Goal: Information Seeking & Learning: Learn about a topic

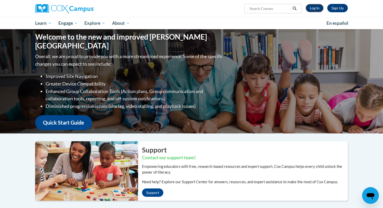
click at [316, 5] on link "Log In" at bounding box center [315, 8] width 18 height 8
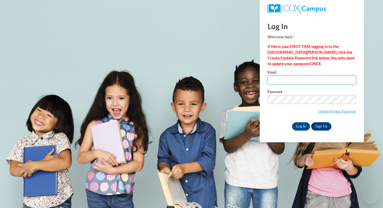
click at [280, 82] on input "Email" at bounding box center [312, 80] width 89 height 9
type input "[EMAIL_ADDRESS][DOMAIN_NAME]"
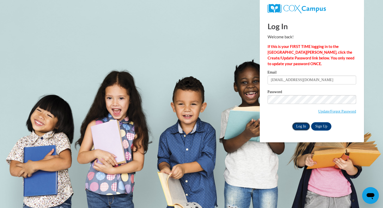
click at [301, 126] on input "Log In" at bounding box center [301, 126] width 18 height 8
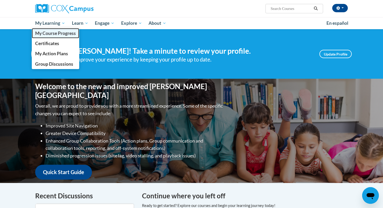
click at [57, 31] on span "My Course Progress" at bounding box center [55, 32] width 41 height 5
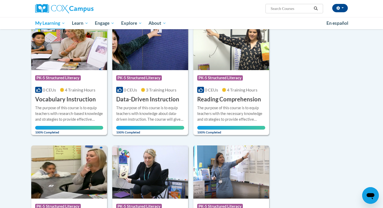
scroll to position [18, 0]
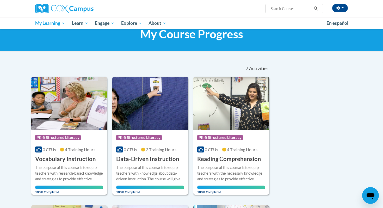
click at [287, 10] on input "Search..." at bounding box center [291, 8] width 42 height 6
type input "fluency"
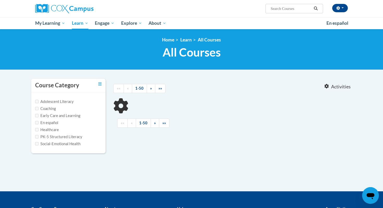
type input "fluency"
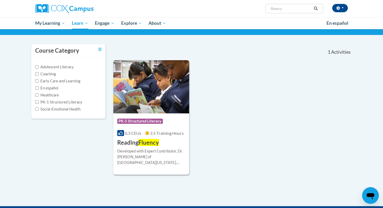
scroll to position [43, 0]
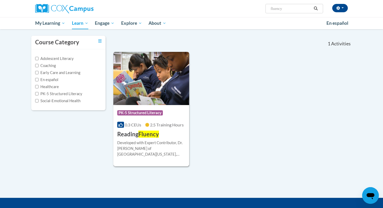
click at [162, 87] on img at bounding box center [151, 78] width 76 height 53
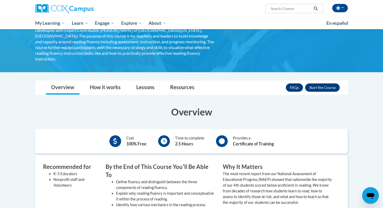
scroll to position [45, 0]
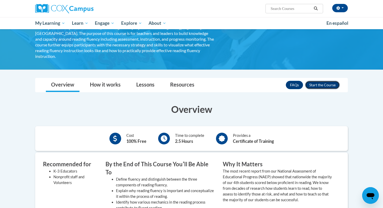
click at [324, 81] on button "Enroll" at bounding box center [322, 85] width 35 height 8
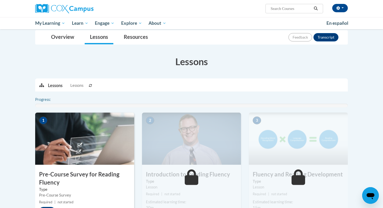
scroll to position [88, 0]
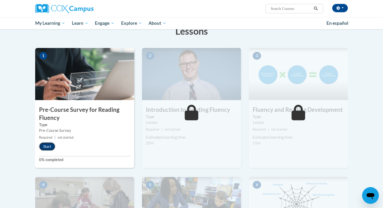
click at [48, 146] on button "Start" at bounding box center [47, 146] width 16 height 8
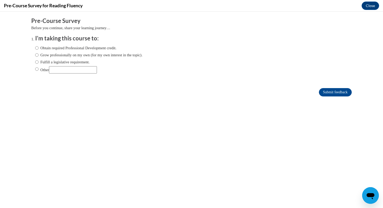
scroll to position [0, 0]
click at [38, 62] on input "Fulfill a legislative requirement." at bounding box center [36, 62] width 3 height 6
radio input "true"
click at [344, 93] on input "Submit feedback" at bounding box center [335, 92] width 33 height 8
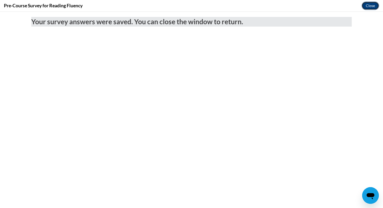
click at [374, 6] on button "Close" at bounding box center [370, 6] width 17 height 8
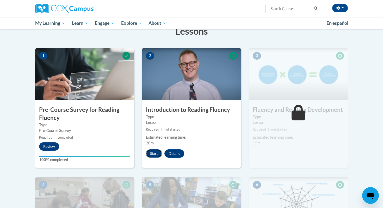
click at [153, 155] on button "Start" at bounding box center [154, 153] width 16 height 8
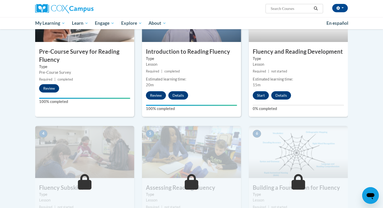
scroll to position [175, 0]
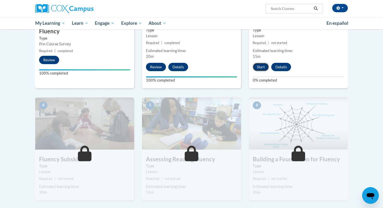
click at [265, 65] on button "Start" at bounding box center [261, 67] width 16 height 8
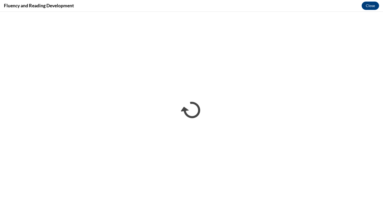
scroll to position [0, 0]
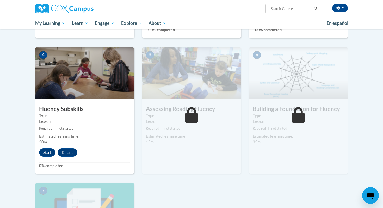
scroll to position [225, 0]
click at [48, 150] on button "Start" at bounding box center [47, 152] width 16 height 8
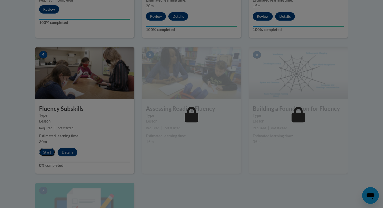
scroll to position [0, 0]
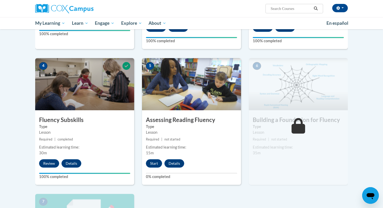
scroll to position [214, 0]
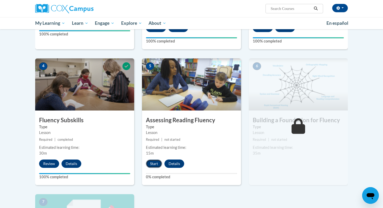
click at [157, 163] on button "Start" at bounding box center [154, 164] width 16 height 8
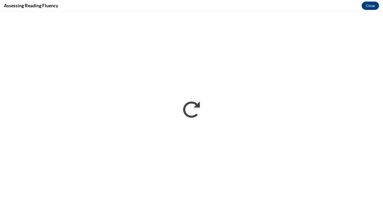
scroll to position [0, 0]
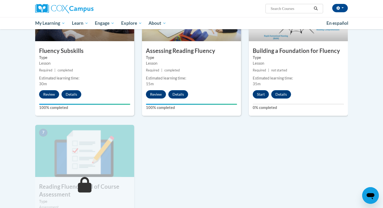
scroll to position [279, 0]
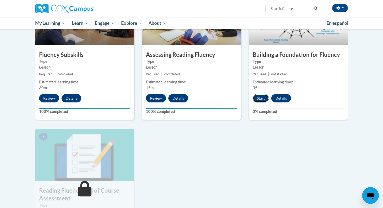
click at [262, 100] on button "Start" at bounding box center [261, 98] width 16 height 8
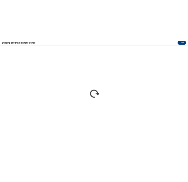
scroll to position [0, 0]
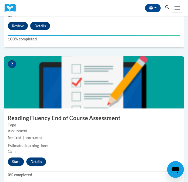
scroll to position [878, 0]
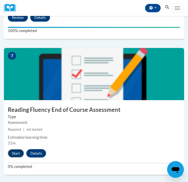
click at [19, 151] on button "Start" at bounding box center [16, 153] width 16 height 8
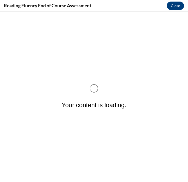
scroll to position [0, 0]
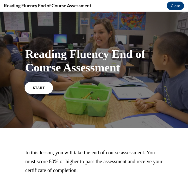
click at [40, 88] on span "START" at bounding box center [39, 88] width 12 height 4
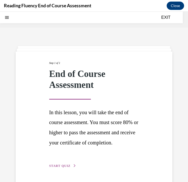
scroll to position [16, 0]
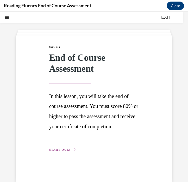
click at [64, 152] on button "START QUIZ" at bounding box center [62, 149] width 27 height 5
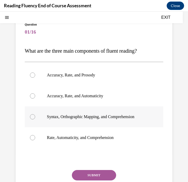
scroll to position [40, 0]
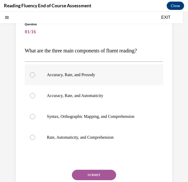
click at [32, 74] on div at bounding box center [32, 74] width 5 height 5
click at [32, 74] on input "Accuracy, Rate, and Prosody" at bounding box center [32, 74] width 5 height 5
radio input "true"
click at [86, 173] on button "SUBMIT" at bounding box center [94, 175] width 44 height 10
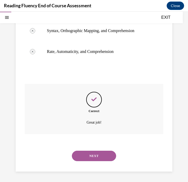
click at [99, 155] on button "NEXT" at bounding box center [94, 156] width 44 height 10
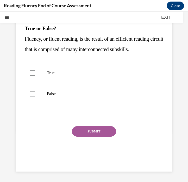
scroll to position [47, 0]
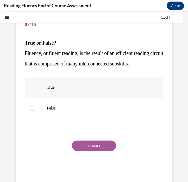
click at [32, 86] on div at bounding box center [32, 87] width 5 height 5
click at [32, 86] on input "True" at bounding box center [32, 87] width 5 height 5
checkbox input "true"
click at [96, 143] on button "SUBMIT" at bounding box center [94, 145] width 44 height 10
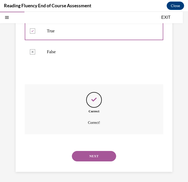
scroll to position [104, 0]
click at [98, 156] on button "NEXT" at bounding box center [94, 156] width 44 height 10
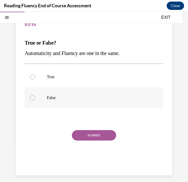
click at [33, 96] on div at bounding box center [32, 97] width 5 height 5
click at [33, 96] on input "False" at bounding box center [32, 97] width 5 height 5
radio input "true"
click at [95, 135] on button "SUBMIT" at bounding box center [94, 135] width 44 height 10
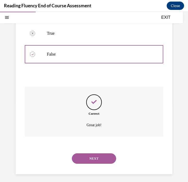
scroll to position [94, 0]
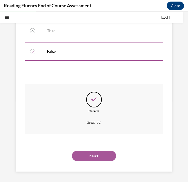
click at [93, 155] on button "NEXT" at bounding box center [94, 156] width 44 height 10
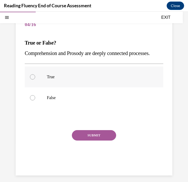
click at [32, 79] on div at bounding box center [32, 76] width 5 height 5
click at [32, 79] on input "True" at bounding box center [32, 76] width 5 height 5
radio input "true"
click at [101, 140] on button "SUBMIT" at bounding box center [94, 135] width 44 height 10
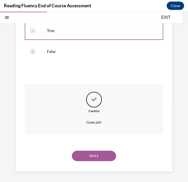
scroll to position [104, 0]
click at [97, 157] on button "NEXT" at bounding box center [94, 156] width 44 height 10
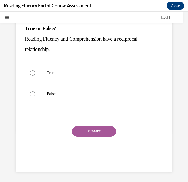
scroll to position [47, 0]
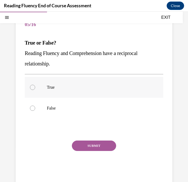
click at [34, 86] on div at bounding box center [32, 87] width 5 height 5
click at [34, 86] on input "True" at bounding box center [32, 87] width 5 height 5
radio input "true"
click at [104, 145] on button "SUBMIT" at bounding box center [94, 145] width 44 height 10
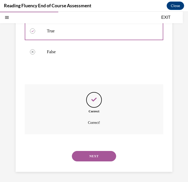
scroll to position [104, 0]
click at [98, 154] on button "NEXT" at bounding box center [94, 156] width 44 height 10
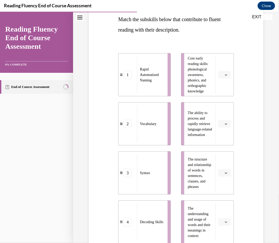
scroll to position [89, 0]
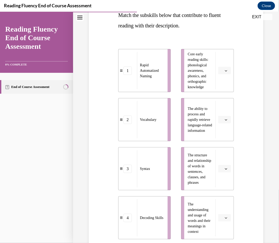
click at [188, 116] on button "button" at bounding box center [224, 119] width 13 height 8
click at [188, 138] on div "1" at bounding box center [223, 141] width 13 height 10
click at [188, 70] on span "Please select an option" at bounding box center [222, 70] width 2 height 5
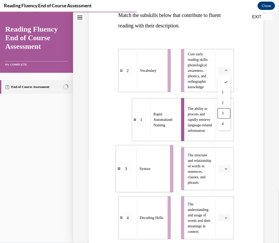
click at [188, 68] on button "button" at bounding box center [224, 70] width 13 height 8
click at [188, 69] on icon "button" at bounding box center [225, 70] width 3 height 3
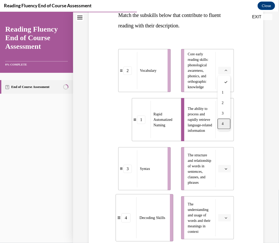
click at [188, 124] on div "4" at bounding box center [223, 123] width 13 height 10
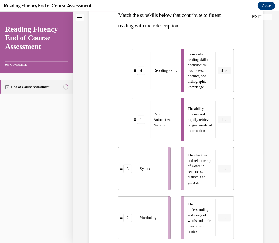
click at [188, 170] on button "button" at bounding box center [224, 168] width 13 height 8
click at [188, 182] on div "3" at bounding box center [223, 211] width 13 height 10
click at [188, 182] on icon "button" at bounding box center [225, 217] width 3 height 3
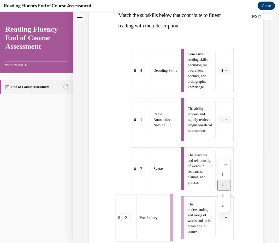
click at [188, 182] on div "2" at bounding box center [223, 185] width 13 height 10
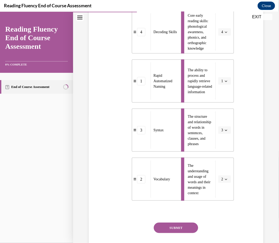
scroll to position [161, 0]
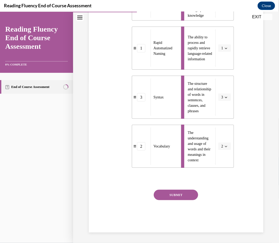
click at [183, 182] on button "SUBMIT" at bounding box center [176, 194] width 44 height 10
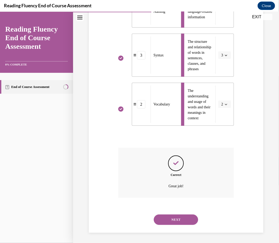
scroll to position [203, 0]
click at [176, 182] on button "NEXT" at bounding box center [176, 219] width 44 height 10
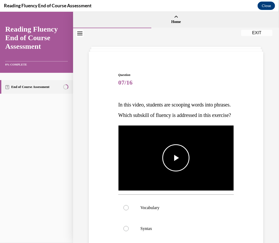
click at [176, 157] on span "Video player" at bounding box center [176, 157] width 0 height 0
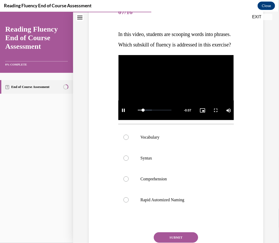
scroll to position [72, 0]
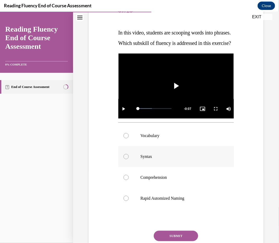
click at [128, 159] on div at bounding box center [125, 156] width 5 height 5
click at [128, 159] on input "Syntax" at bounding box center [125, 156] width 5 height 5
radio input "true"
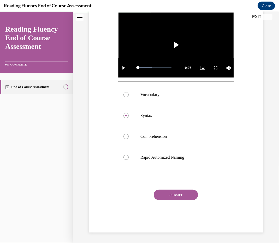
click at [180, 182] on button "SUBMIT" at bounding box center [176, 194] width 44 height 10
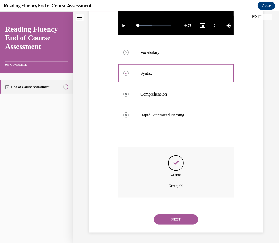
scroll to position [165, 0]
click at [176, 182] on button "NEXT" at bounding box center [176, 219] width 44 height 10
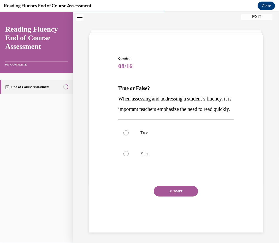
scroll to position [23, 0]
click at [127, 156] on div at bounding box center [125, 153] width 5 height 5
click at [127, 156] on input "False" at bounding box center [125, 153] width 5 height 5
radio input "true"
click at [188, 182] on button "SUBMIT" at bounding box center [176, 191] width 44 height 10
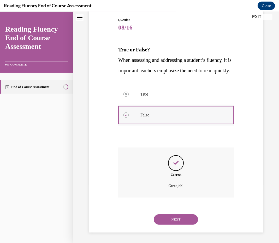
scroll to position [64, 0]
click at [180, 182] on button "NEXT" at bounding box center [176, 219] width 44 height 10
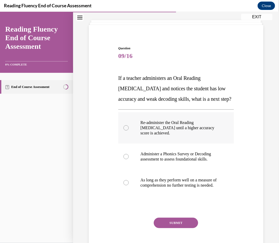
scroll to position [27, 0]
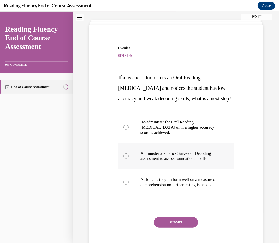
click at [126, 158] on div at bounding box center [125, 155] width 5 height 5
click at [126, 158] on input "Administer a Phonics Survey or Decoding assessment to assess foundational skill…" at bounding box center [125, 155] width 5 height 5
radio input "true"
click at [170, 182] on button "SUBMIT" at bounding box center [176, 222] width 44 height 10
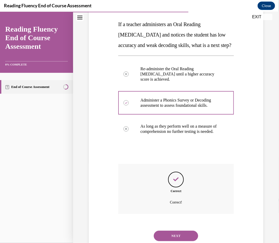
scroll to position [112, 0]
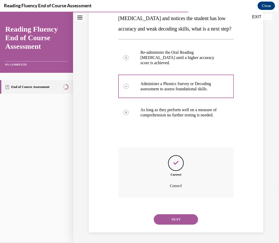
click at [184, 182] on button "NEXT" at bounding box center [176, 219] width 44 height 10
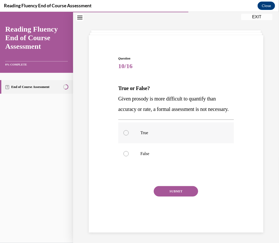
click at [128, 135] on div at bounding box center [125, 132] width 5 height 5
click at [128, 135] on input "True" at bounding box center [125, 132] width 5 height 5
radio input "true"
click at [182, 182] on button "SUBMIT" at bounding box center [176, 191] width 44 height 10
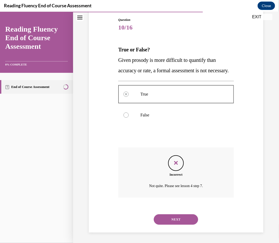
scroll to position [65, 0]
click at [126, 115] on div at bounding box center [125, 114] width 5 height 5
click at [176, 182] on button "NEXT" at bounding box center [176, 219] width 44 height 10
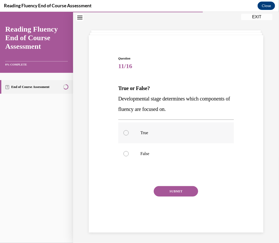
click at [129, 134] on label "True" at bounding box center [175, 132] width 115 height 21
click at [128, 134] on input "True" at bounding box center [125, 132] width 5 height 5
radio input "true"
click at [177, 182] on button "SUBMIT" at bounding box center [176, 191] width 44 height 10
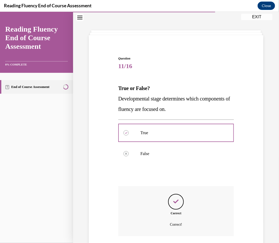
scroll to position [55, 0]
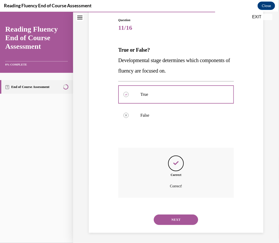
click at [173, 182] on button "NEXT" at bounding box center [176, 219] width 44 height 10
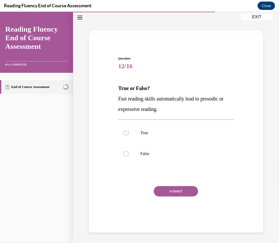
scroll to position [16, 0]
click at [124, 154] on div at bounding box center [125, 153] width 5 height 5
click at [124, 154] on input "False" at bounding box center [125, 153] width 5 height 5
radio input "true"
click at [124, 154] on div at bounding box center [125, 153] width 5 height 5
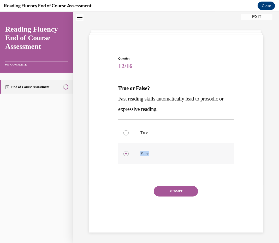
click at [124, 154] on input "False" at bounding box center [125, 153] width 5 height 5
click at [180, 182] on button "SUBMIT" at bounding box center [176, 191] width 44 height 10
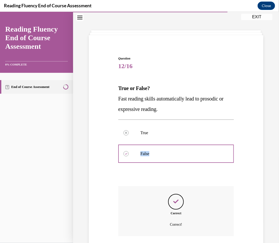
scroll to position [55, 0]
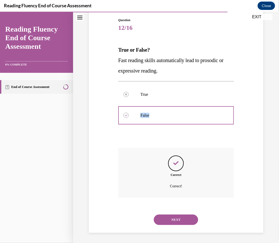
click at [181, 182] on button "NEXT" at bounding box center [176, 219] width 44 height 10
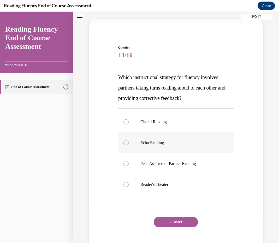
scroll to position [27, 0]
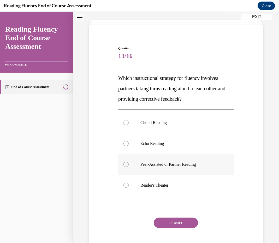
click at [127, 165] on div at bounding box center [125, 163] width 5 height 5
click at [127, 165] on input "Peer-Assisted or Partner Reading" at bounding box center [125, 163] width 5 height 5
radio input "true"
click at [177, 182] on button "SUBMIT" at bounding box center [176, 222] width 44 height 10
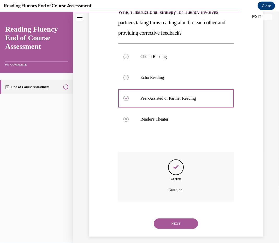
scroll to position [96, 0]
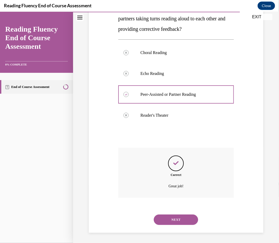
click at [182, 182] on button "NEXT" at bounding box center [176, 219] width 44 height 10
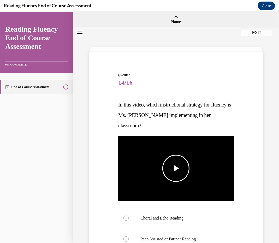
click at [176, 168] on span "Video player" at bounding box center [176, 168] width 0 height 0
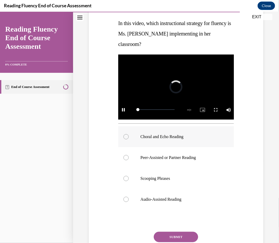
scroll to position [82, 0]
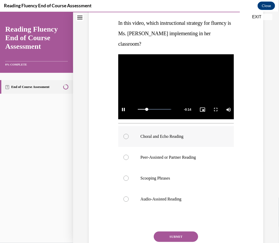
click at [128, 133] on label "Choral and Echo Reading" at bounding box center [175, 136] width 115 height 21
click at [128, 133] on input "Choral and Echo Reading" at bounding box center [125, 135] width 5 height 5
radio input "true"
click at [186, 182] on button "SUBMIT" at bounding box center [176, 236] width 44 height 10
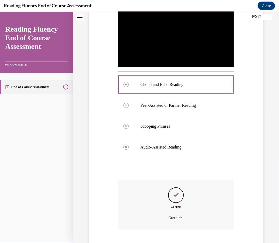
scroll to position [165, 0]
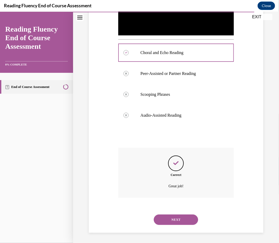
click at [181, 182] on button "NEXT" at bounding box center [176, 219] width 44 height 10
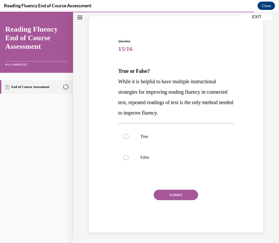
scroll to position [33, 0]
click at [126, 158] on div at bounding box center [125, 157] width 5 height 5
click at [126, 158] on input "False" at bounding box center [125, 157] width 5 height 5
radio input "true"
click at [176, 182] on button "SUBMIT" at bounding box center [176, 194] width 44 height 10
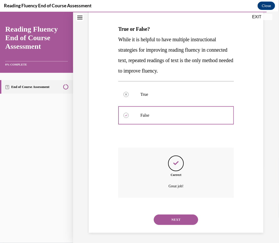
scroll to position [76, 0]
click at [179, 182] on button "NEXT" at bounding box center [176, 219] width 44 height 10
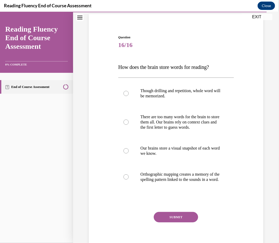
scroll to position [40, 0]
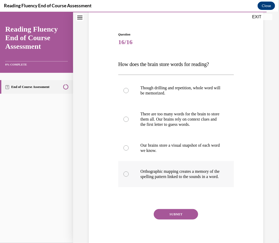
click at [125, 176] on div at bounding box center [125, 173] width 5 height 5
click at [125, 176] on input "Orthographic mapping creates a memory of the spelling pattern linked to the sou…" at bounding box center [125, 173] width 5 height 5
radio input "true"
click at [180, 182] on button "SUBMIT" at bounding box center [176, 214] width 44 height 10
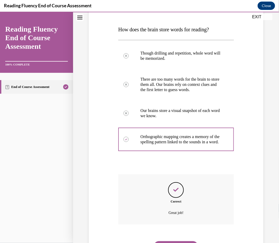
scroll to position [107, 0]
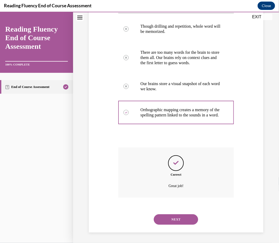
click at [180, 182] on button "NEXT" at bounding box center [176, 219] width 44 height 10
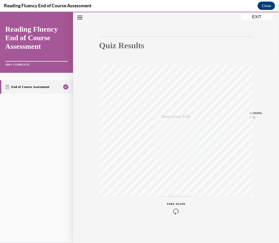
click at [188, 17] on button "EXIT" at bounding box center [256, 17] width 31 height 6
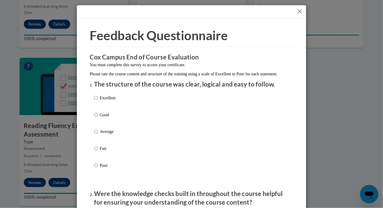
scroll to position [356, 0]
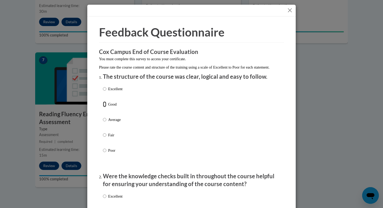
click at [105, 107] on input "Good" at bounding box center [104, 104] width 3 height 6
radio input "true"
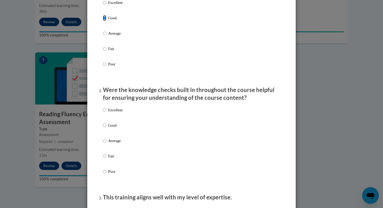
scroll to position [88, 0]
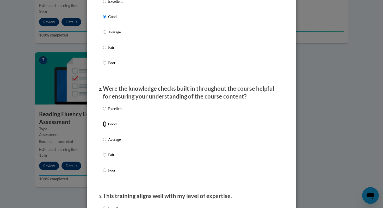
click at [104, 127] on input "Good" at bounding box center [104, 124] width 3 height 6
radio input "true"
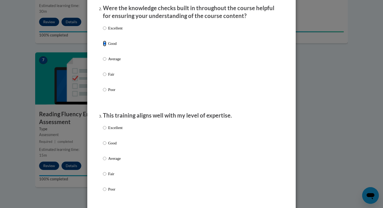
scroll to position [244, 0]
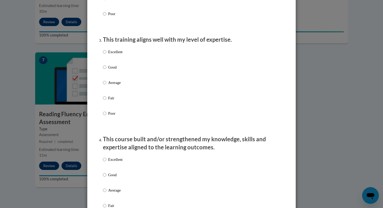
click at [105, 70] on input "Good" at bounding box center [104, 67] width 3 height 6
radio input "true"
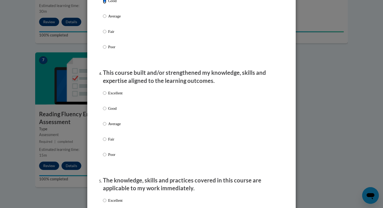
scroll to position [311, 0]
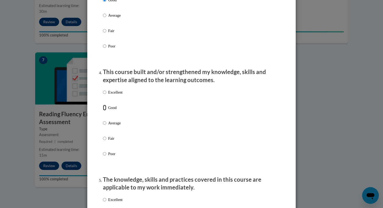
click at [105, 111] on input "Good" at bounding box center [104, 108] width 3 height 6
radio input "true"
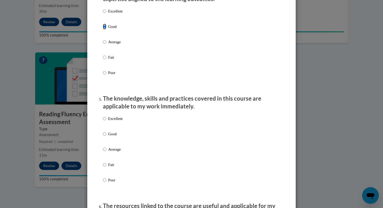
scroll to position [393, 0]
click at [105, 136] on input "Good" at bounding box center [104, 134] width 3 height 6
radio input "true"
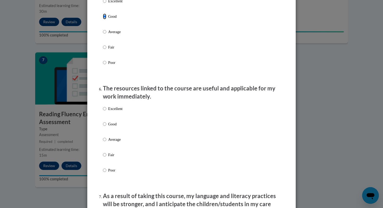
scroll to position [571, 0]
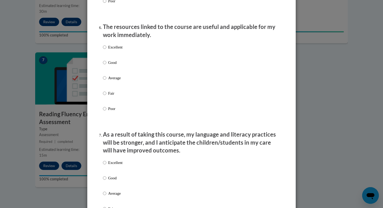
click at [106, 65] on input "Good" at bounding box center [104, 63] width 3 height 6
radio input "true"
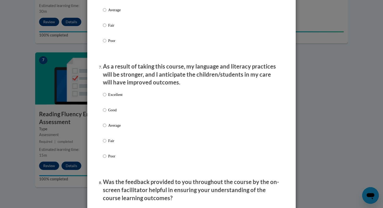
scroll to position [639, 0]
click at [104, 113] on input "Good" at bounding box center [104, 110] width 3 height 6
radio input "true"
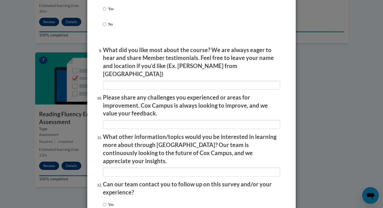
scroll to position [876, 0]
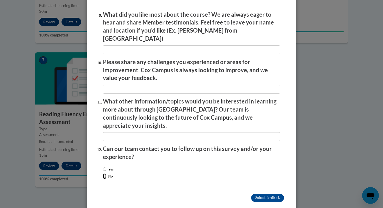
click at [104, 173] on input "No" at bounding box center [104, 176] width 3 height 6
radio input "true"
click at [188, 182] on input "Submit feedback" at bounding box center [267, 198] width 33 height 8
